Goal: Task Accomplishment & Management: Use online tool/utility

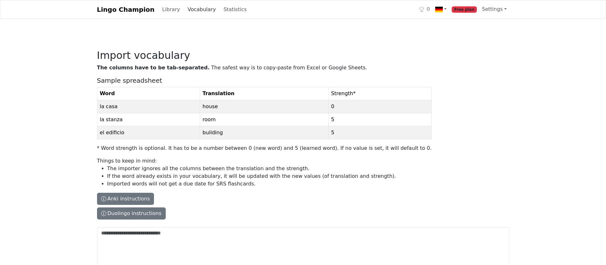
click at [194, 9] on link "Vocabulary" at bounding box center [201, 9] width 33 height 13
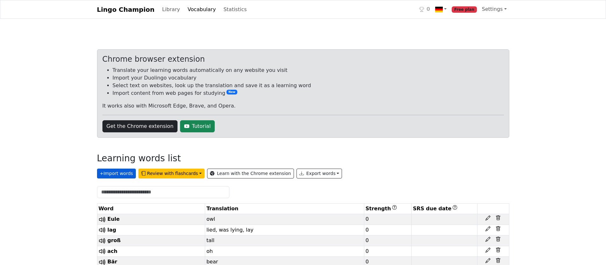
click at [116, 177] on button "+ Import words" at bounding box center [116, 174] width 39 height 10
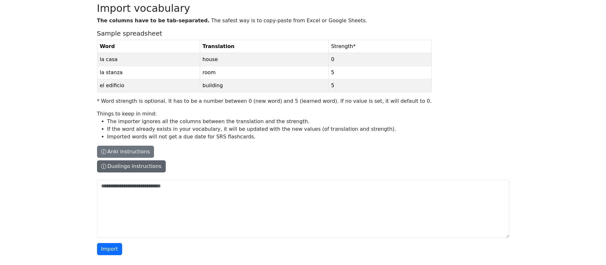
scroll to position [48, 0]
click at [157, 171] on button "Duolingo instructions" at bounding box center [131, 166] width 69 height 12
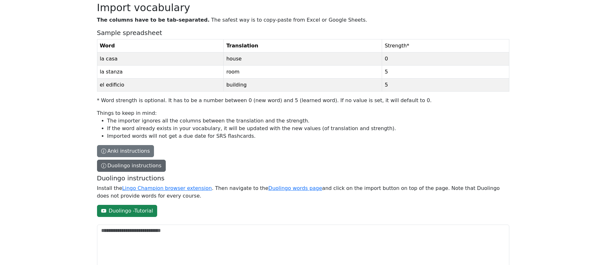
click at [129, 169] on button "Duolingo instructions" at bounding box center [131, 166] width 69 height 12
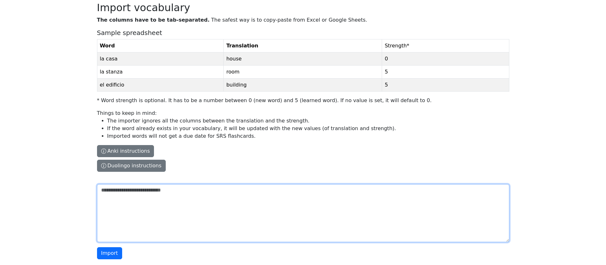
click at [120, 209] on textarea "The columns have to be tab-separated. The safest way is to copy-paste from Exce…" at bounding box center [303, 213] width 413 height 58
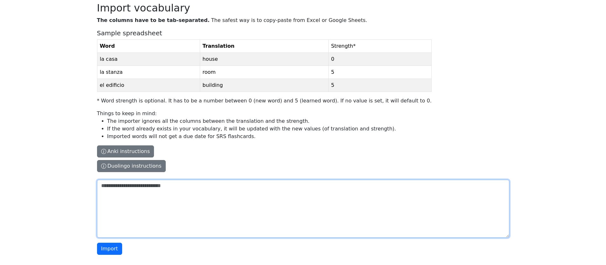
paste textarea "**********"
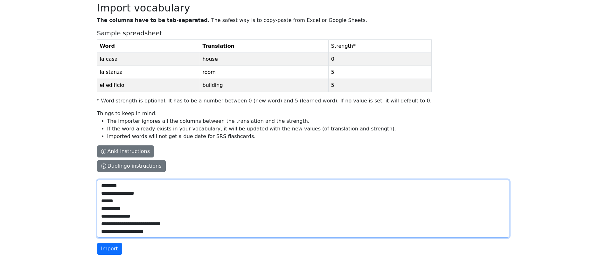
scroll to position [1113, 0]
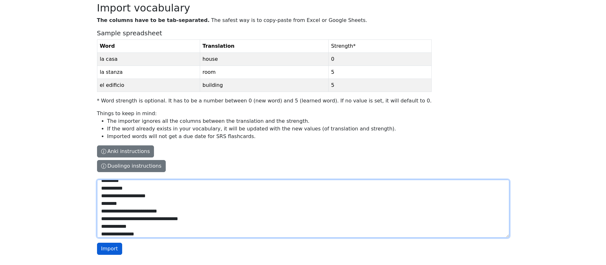
type textarea "**********"
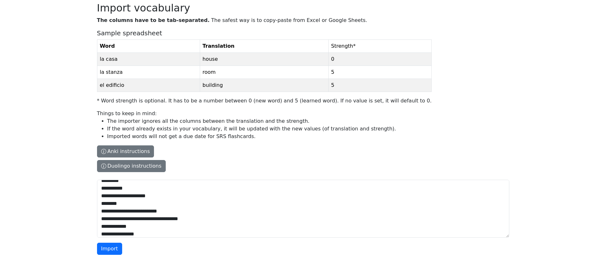
drag, startPoint x: 109, startPoint y: 248, endPoint x: 266, endPoint y: 239, distance: 156.9
click at [109, 248] on button "Import" at bounding box center [109, 249] width 25 height 12
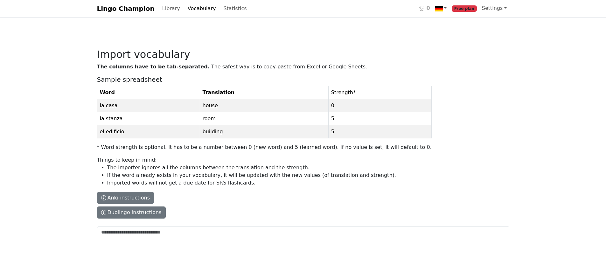
scroll to position [0, 0]
click at [186, 6] on link "Vocabulary" at bounding box center [201, 9] width 33 height 13
